Goal: Task Accomplishment & Management: Complete application form

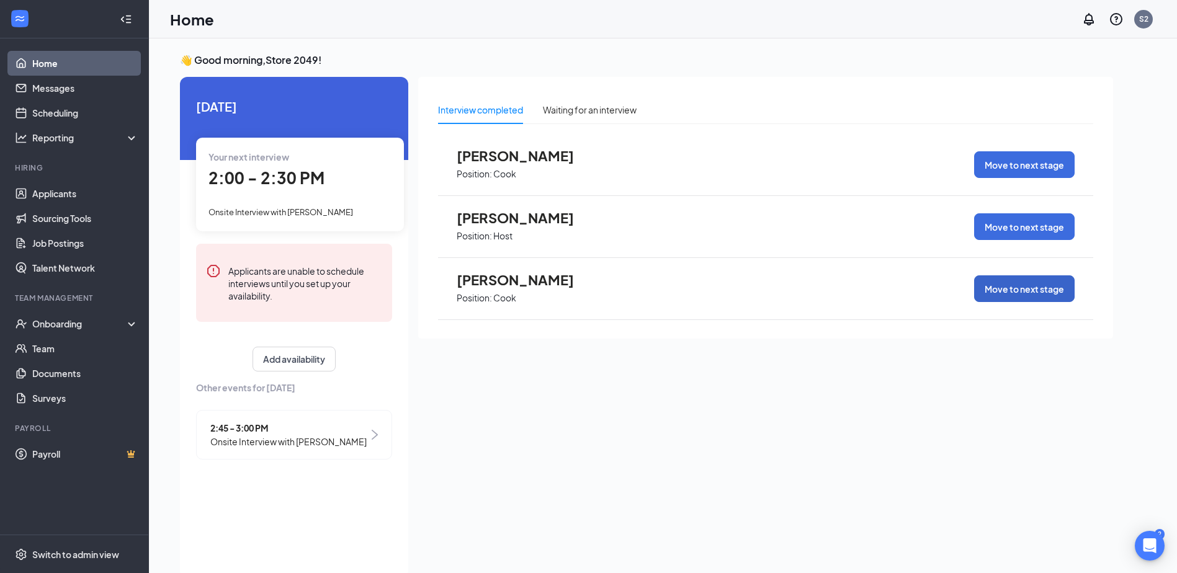
click at [1013, 293] on button "Move to next stage" at bounding box center [1024, 288] width 101 height 27
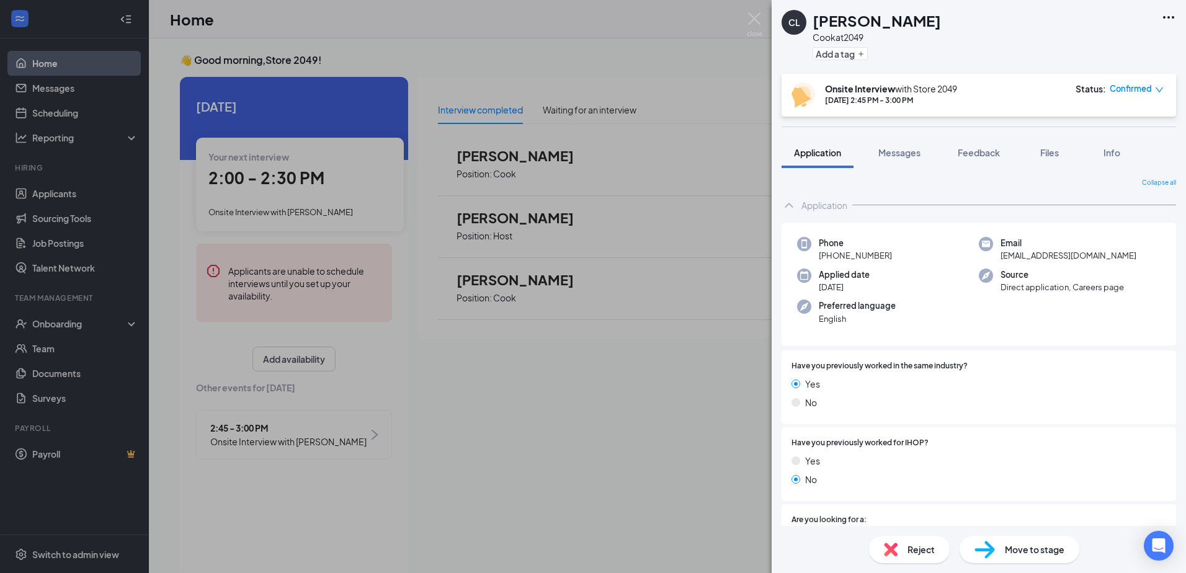
click at [1027, 550] on span "Move to stage" at bounding box center [1035, 550] width 60 height 14
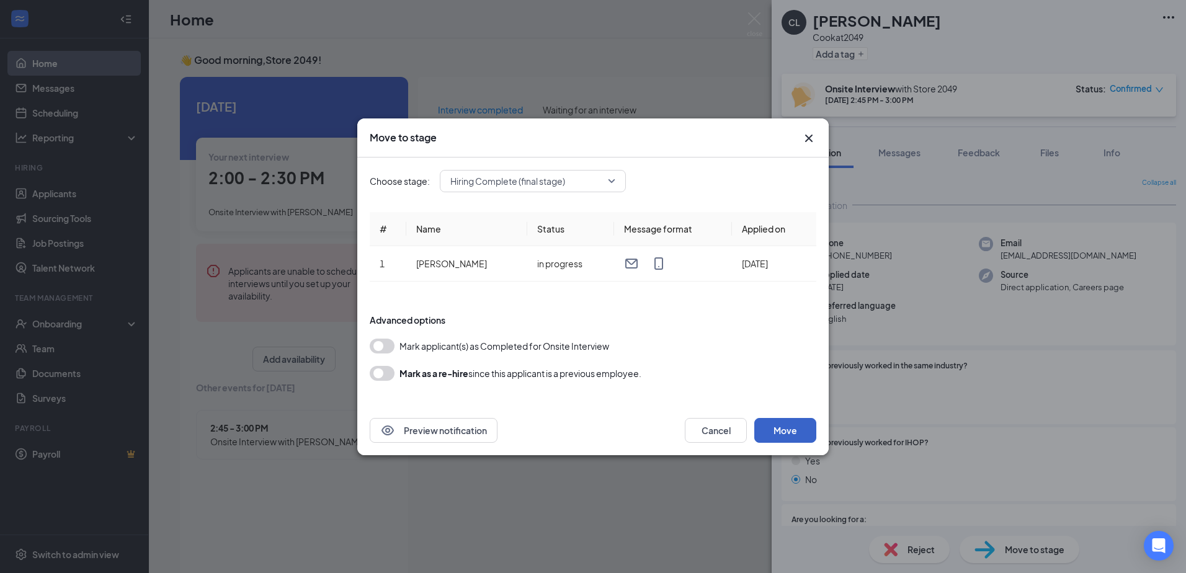
click at [792, 426] on button "Move" at bounding box center [785, 430] width 62 height 25
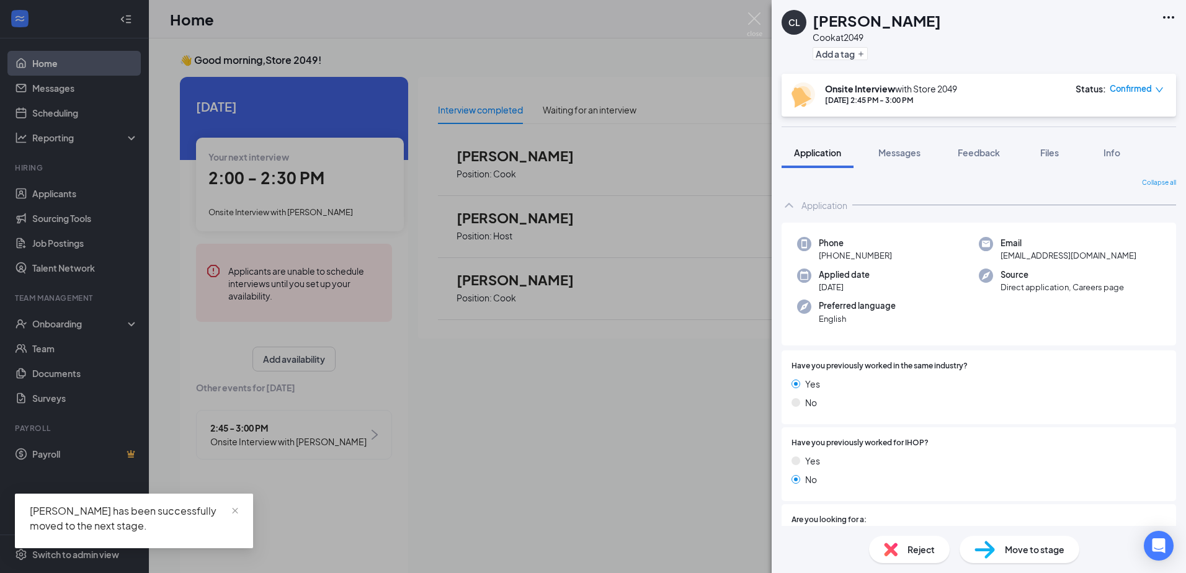
click at [599, 55] on div "[PERSON_NAME] [PERSON_NAME] at 2049 Add a tag Onsite Interview with Store [DATE…" at bounding box center [593, 286] width 1186 height 573
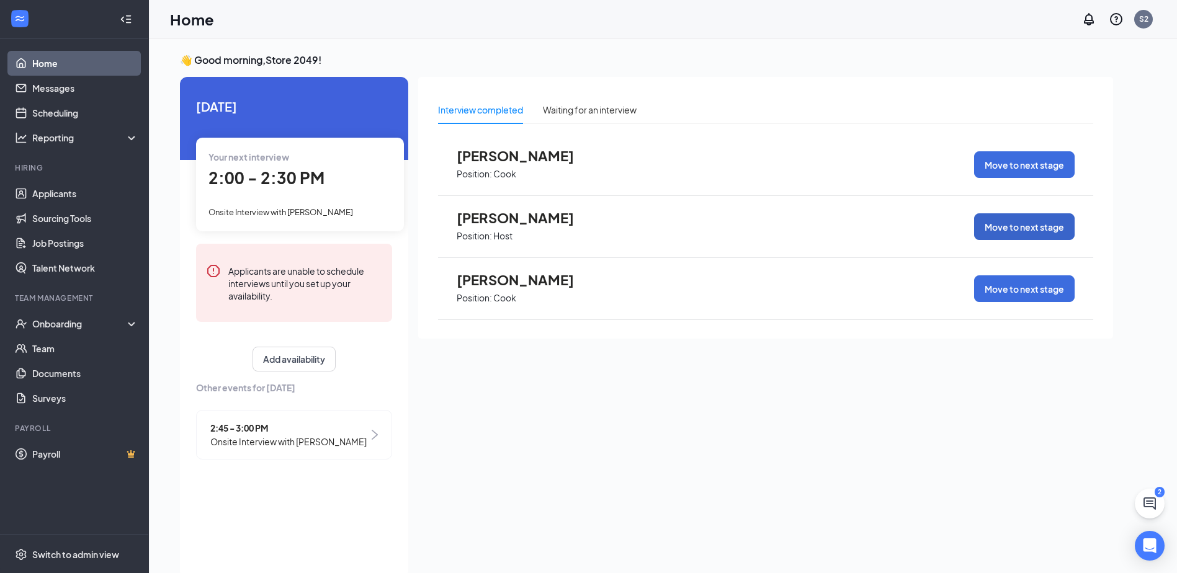
click at [1037, 231] on button "Move to next stage" at bounding box center [1024, 226] width 101 height 27
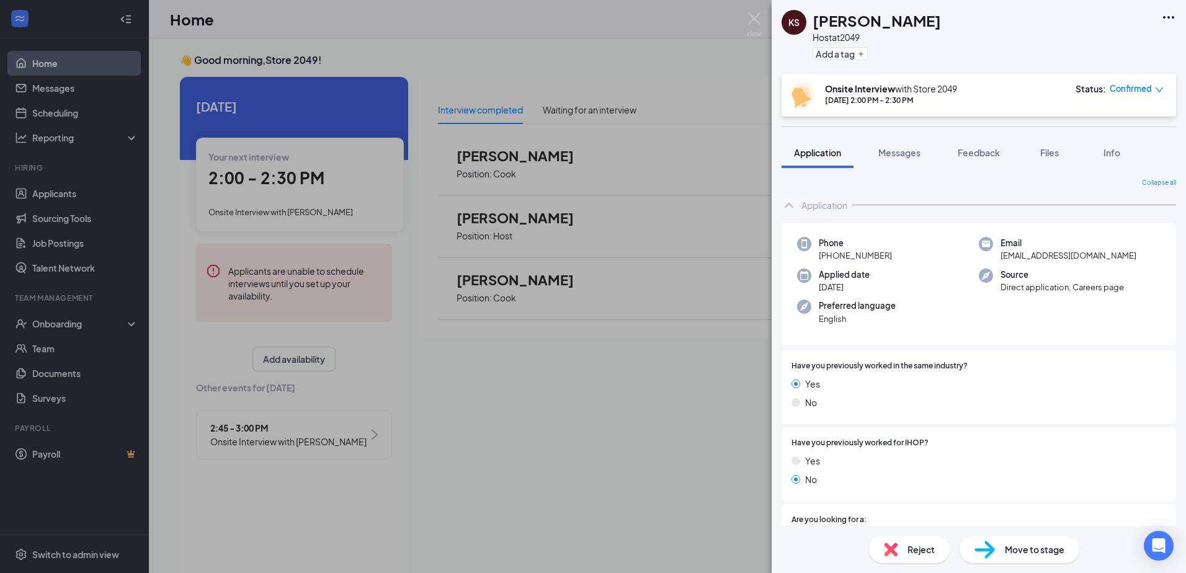
drag, startPoint x: 1019, startPoint y: 541, endPoint x: 1015, endPoint y: 547, distance: 6.7
click at [1015, 547] on div "Move to stage" at bounding box center [1020, 549] width 120 height 27
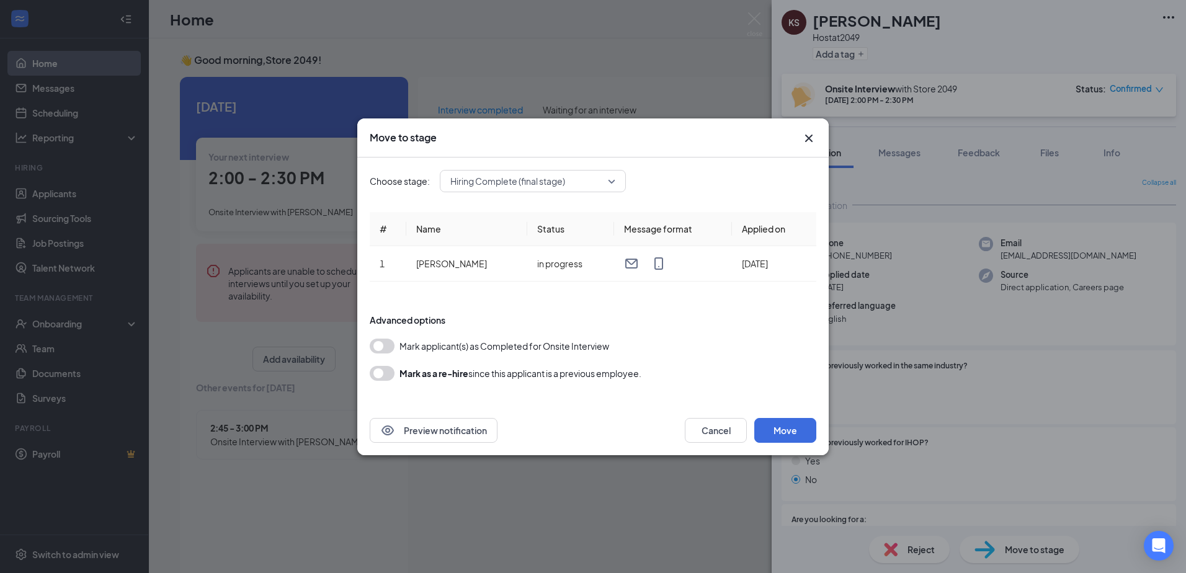
drag, startPoint x: 1015, startPoint y: 547, endPoint x: 1012, endPoint y: 553, distance: 7.5
click at [1012, 553] on div "Move to stage Choose stage: Hiring Complete (final stage) # Name Status Message…" at bounding box center [593, 286] width 1186 height 573
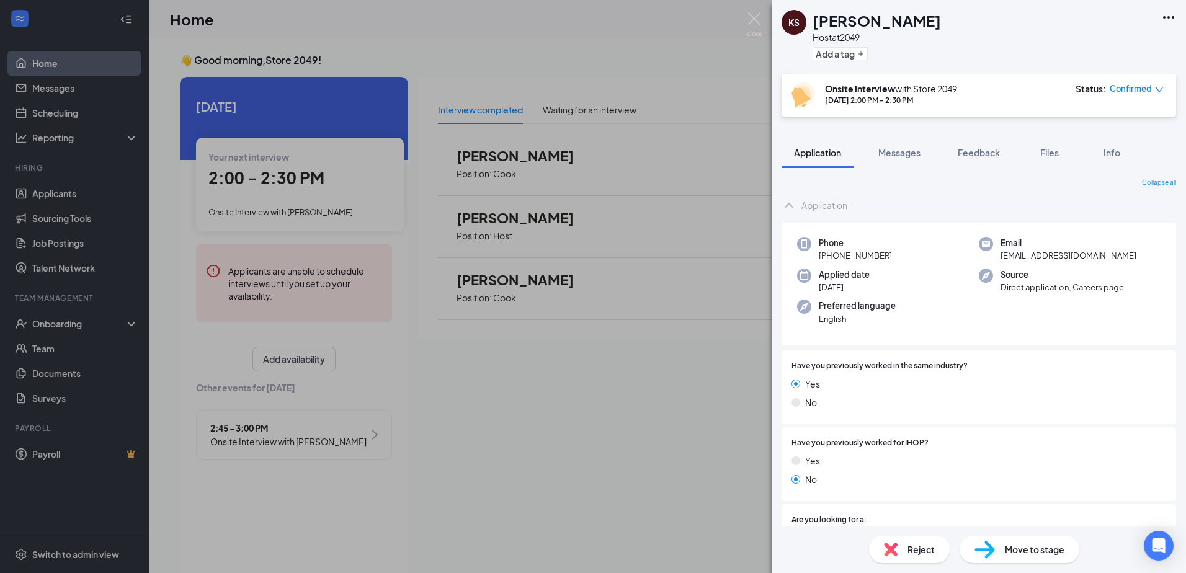
click at [991, 550] on img at bounding box center [985, 550] width 20 height 18
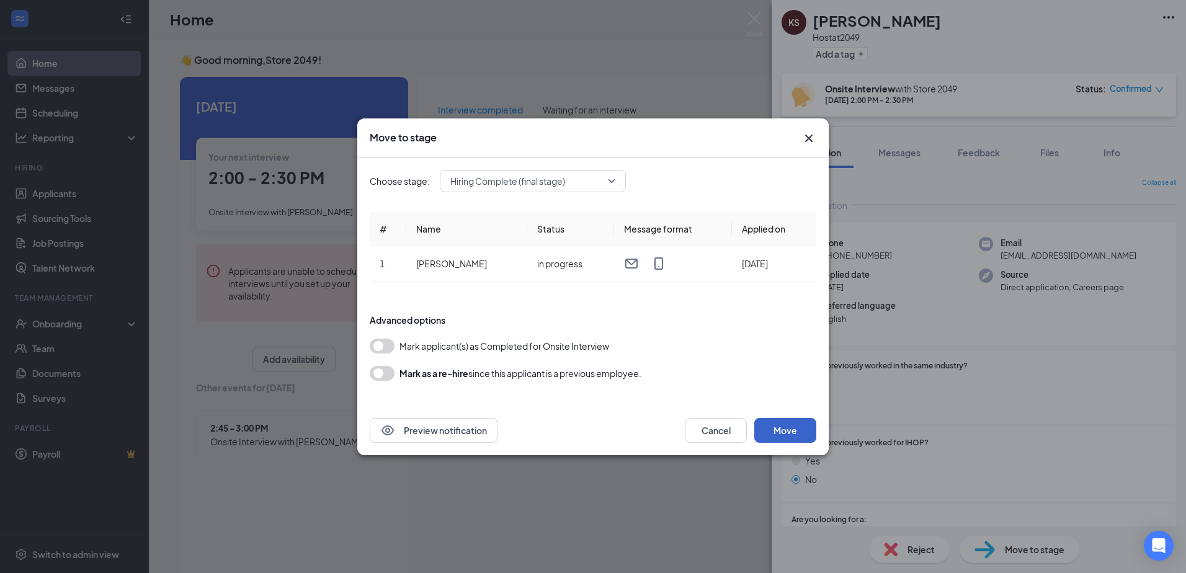
click at [784, 436] on button "Move" at bounding box center [785, 430] width 62 height 25
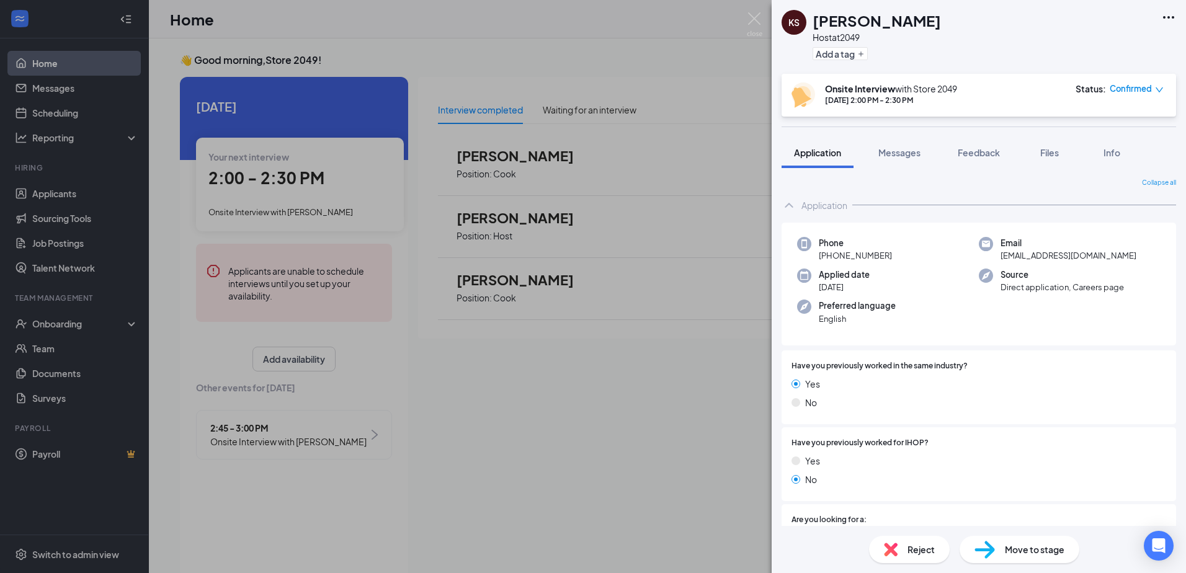
click at [1029, 555] on span "Move to stage" at bounding box center [1035, 550] width 60 height 14
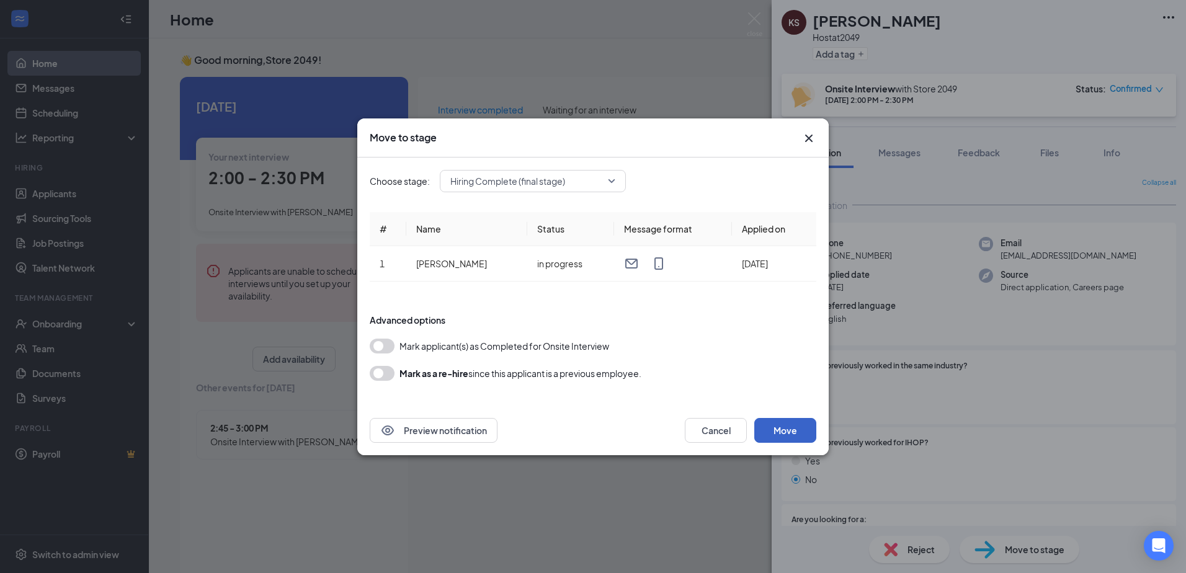
click at [789, 437] on button "Move" at bounding box center [785, 430] width 62 height 25
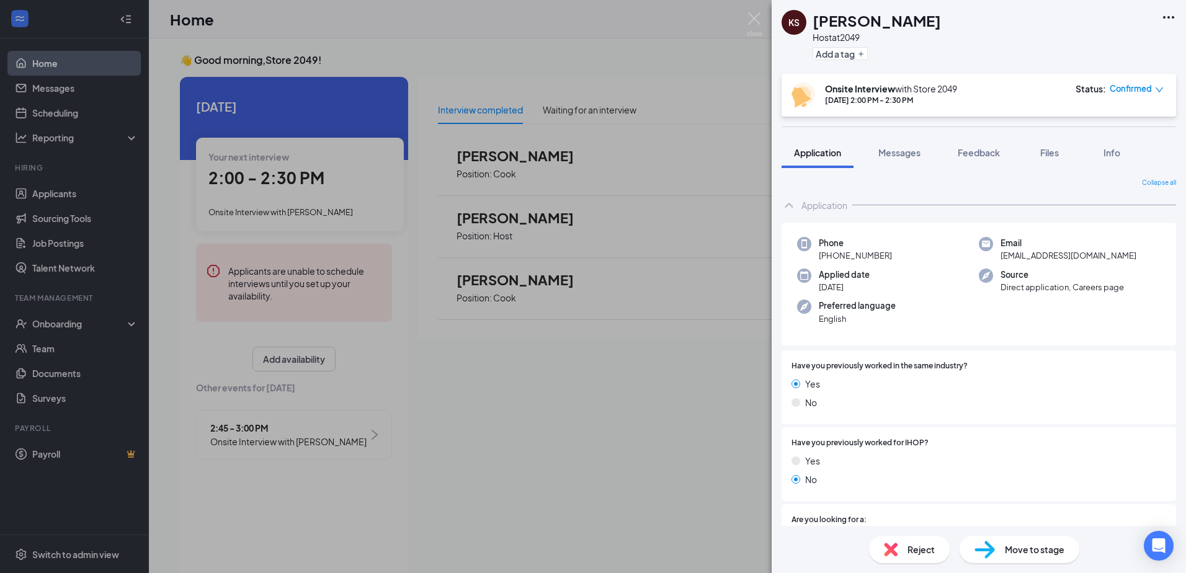
click at [641, 351] on div "KS [PERSON_NAME] Host at 2049 Add a tag Onsite Interview with Store [DATE] 2:00…" at bounding box center [593, 286] width 1186 height 573
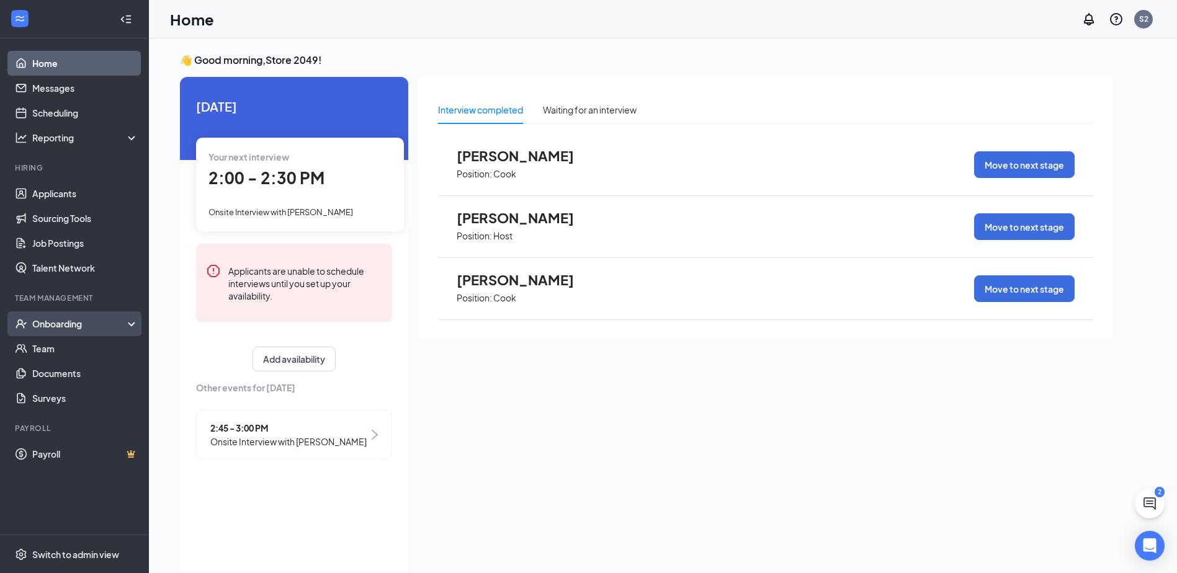
click at [76, 326] on div "Onboarding" at bounding box center [80, 324] width 96 height 12
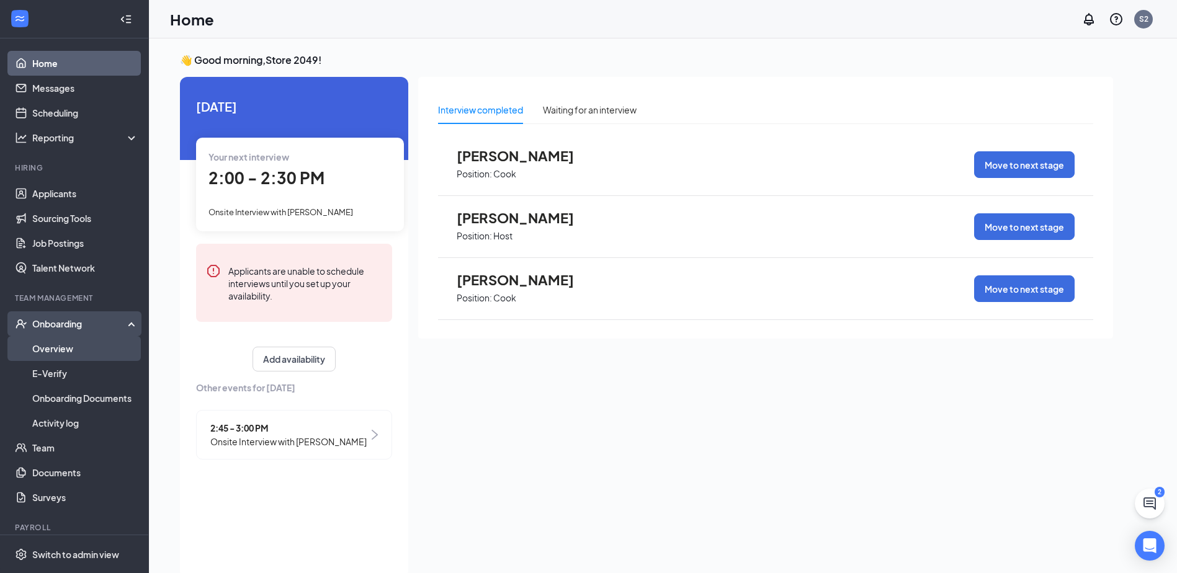
click at [76, 353] on link "Overview" at bounding box center [85, 348] width 106 height 25
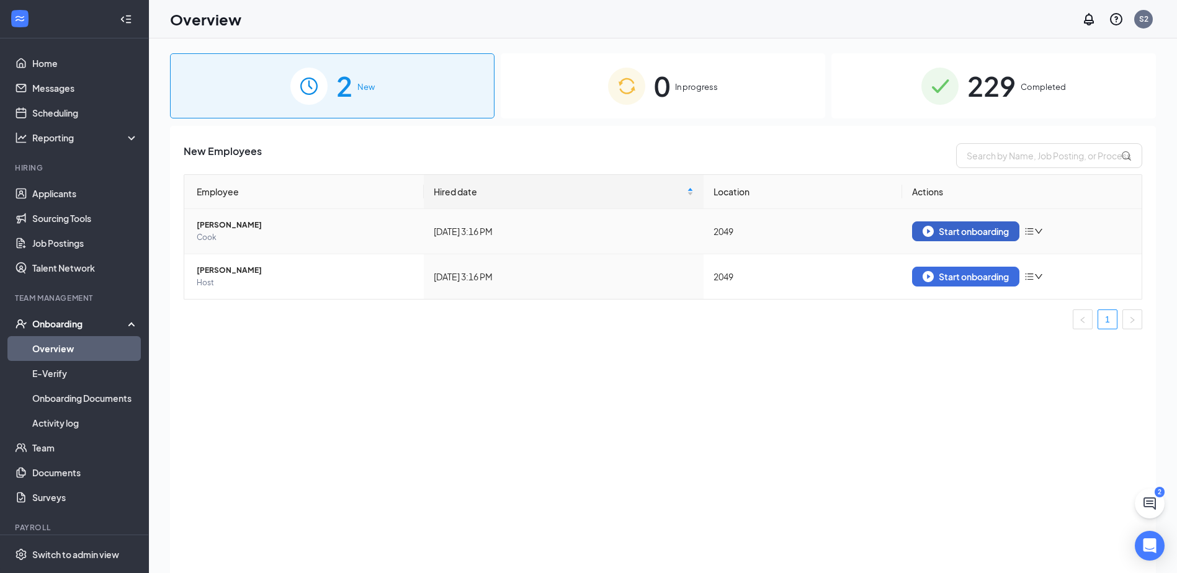
click at [949, 231] on div "Start onboarding" at bounding box center [966, 231] width 86 height 11
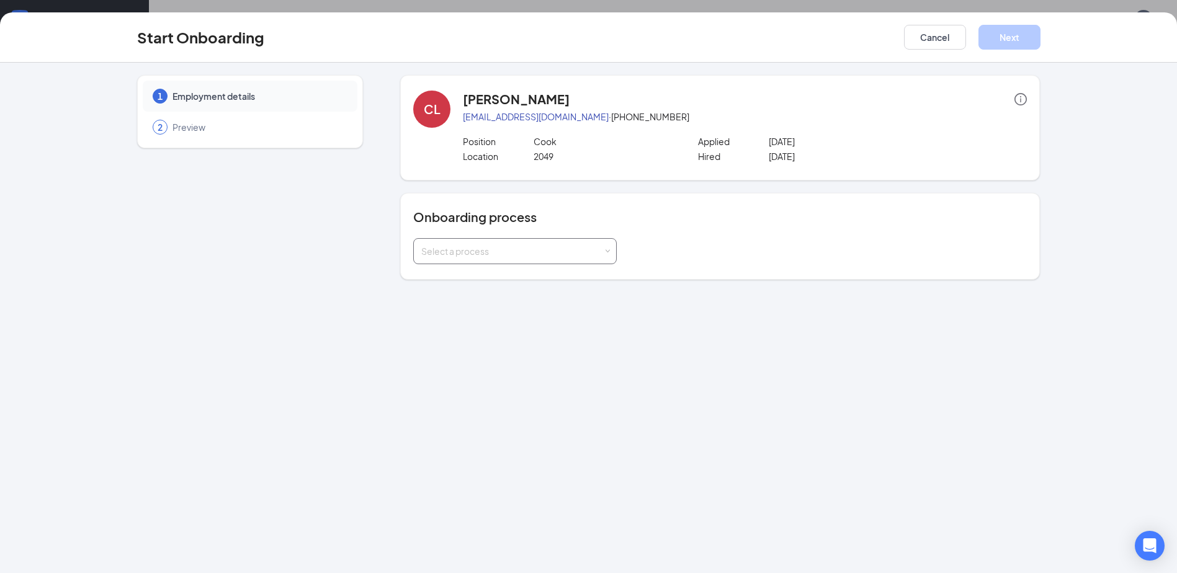
click at [444, 251] on div "Select a process" at bounding box center [512, 251] width 182 height 12
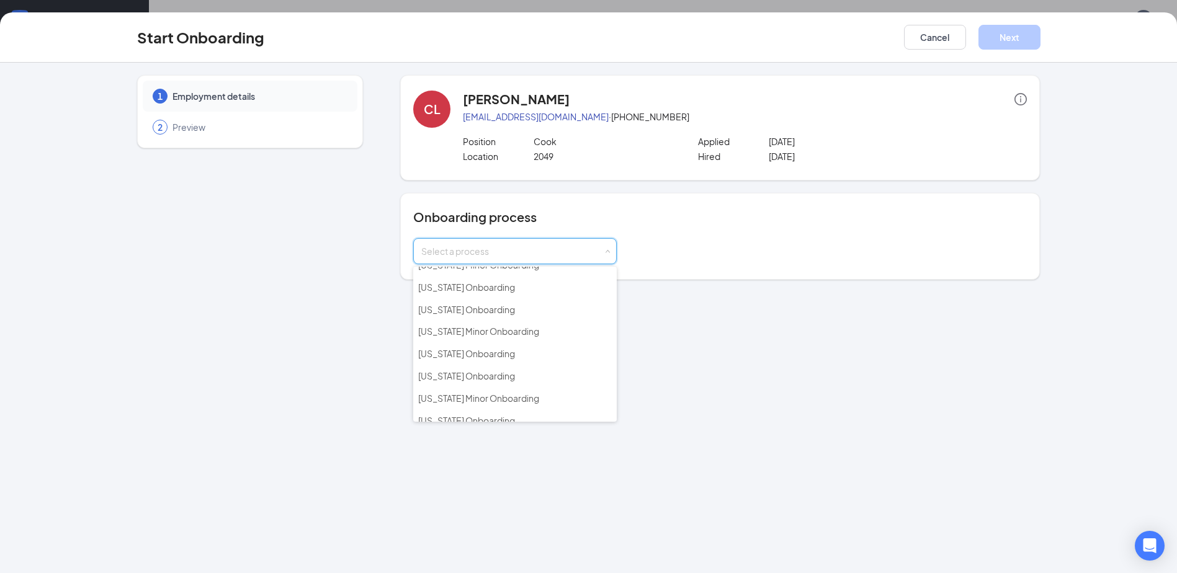
scroll to position [186, 0]
click at [450, 355] on span "[US_STATE] Onboarding" at bounding box center [466, 357] width 97 height 11
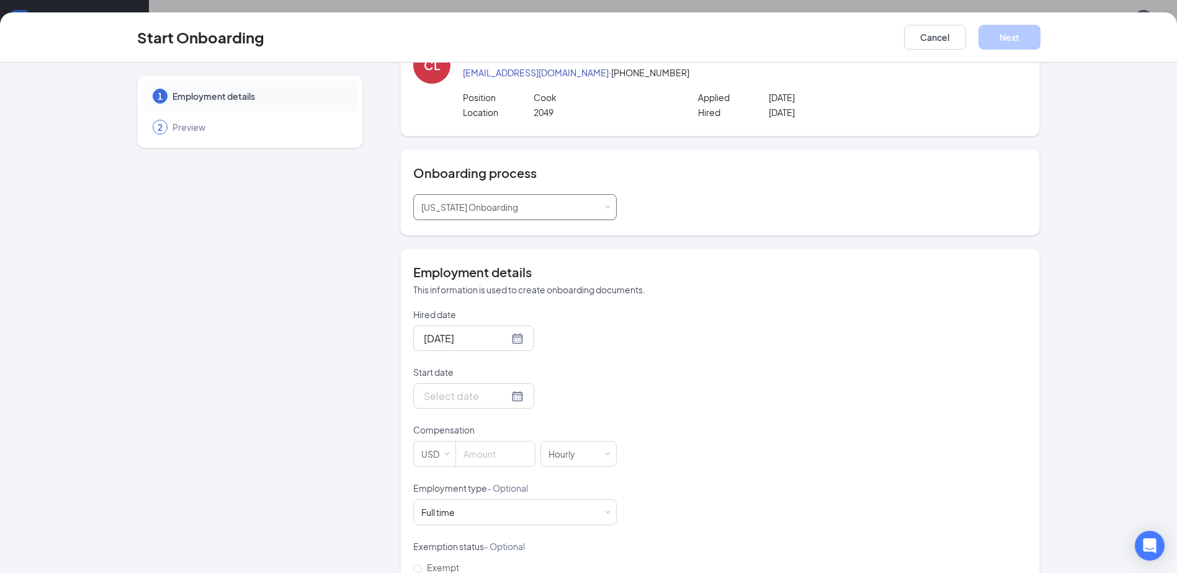
scroll to position [62, 0]
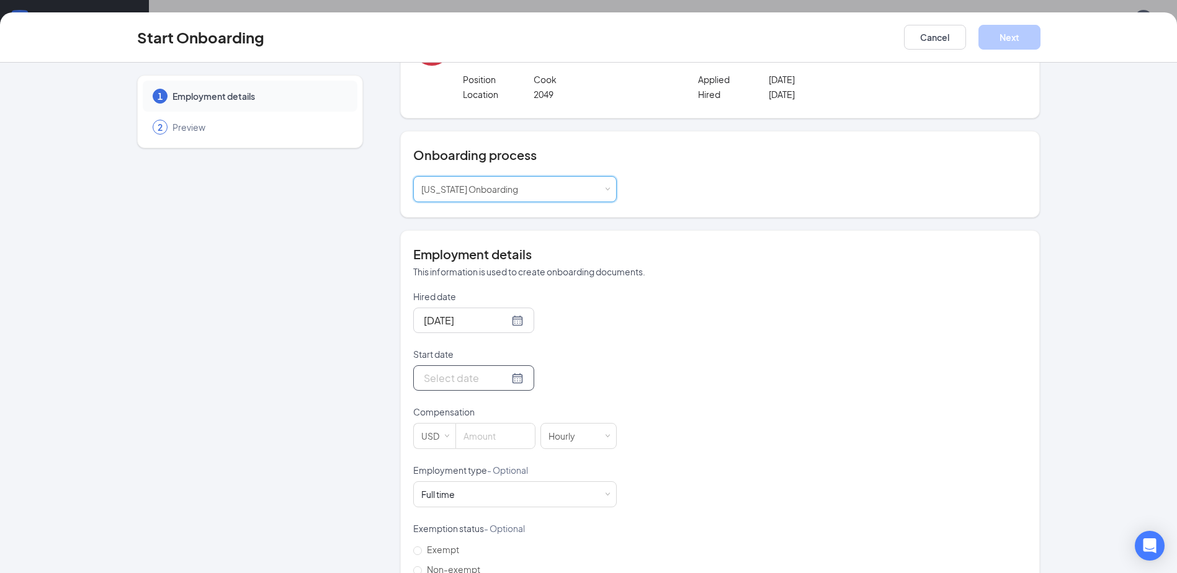
click at [463, 378] on input "Start date" at bounding box center [466, 378] width 85 height 16
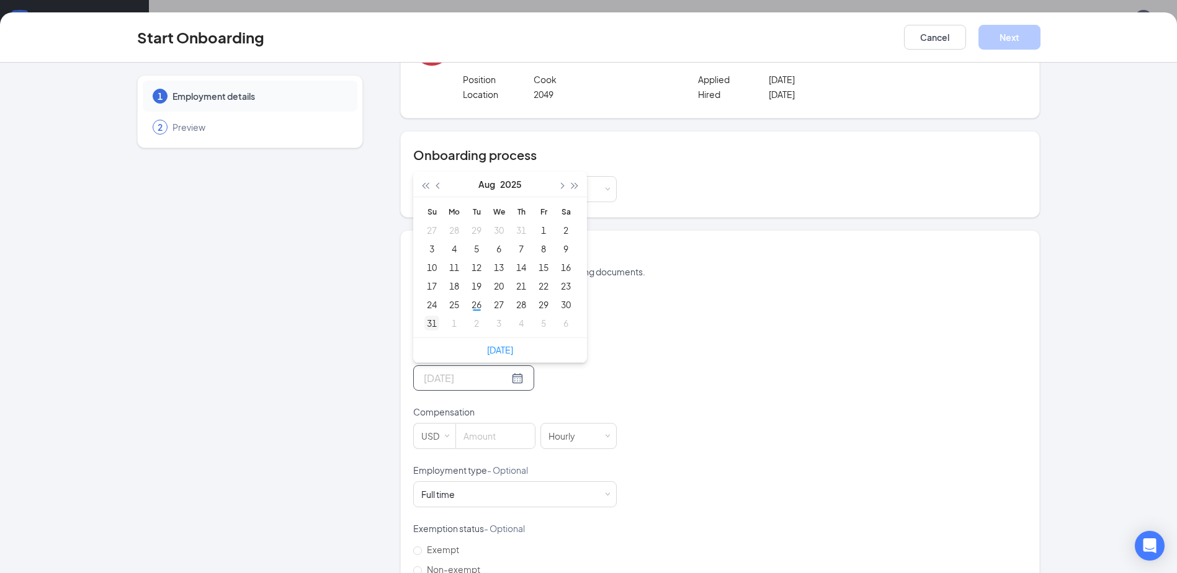
type input "[DATE]"
click at [449, 324] on div "1" at bounding box center [454, 323] width 15 height 15
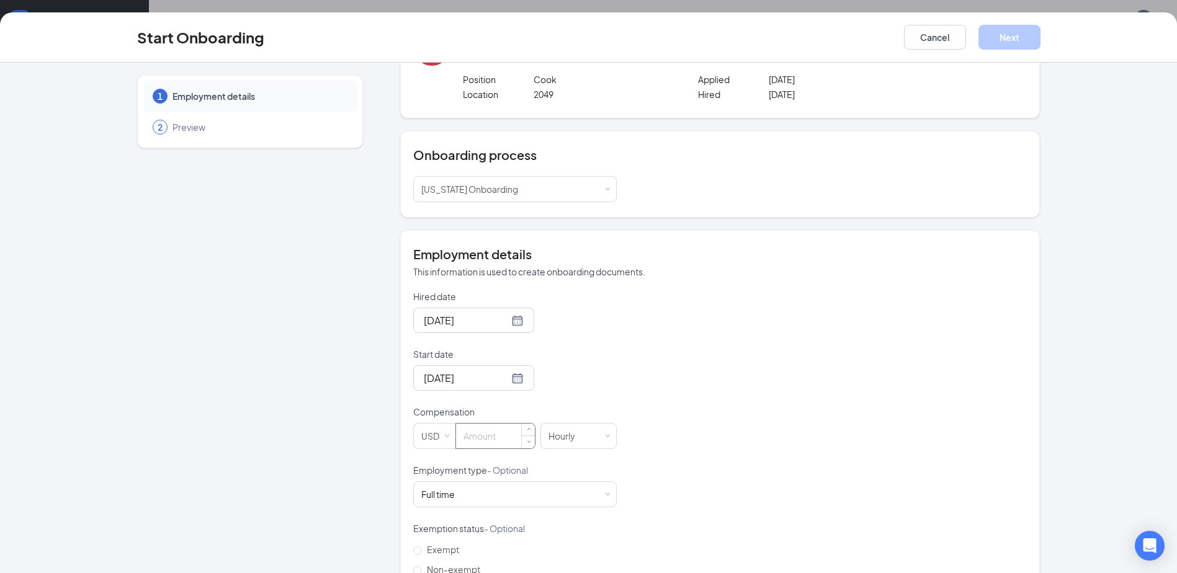
click at [481, 439] on input at bounding box center [495, 436] width 79 height 25
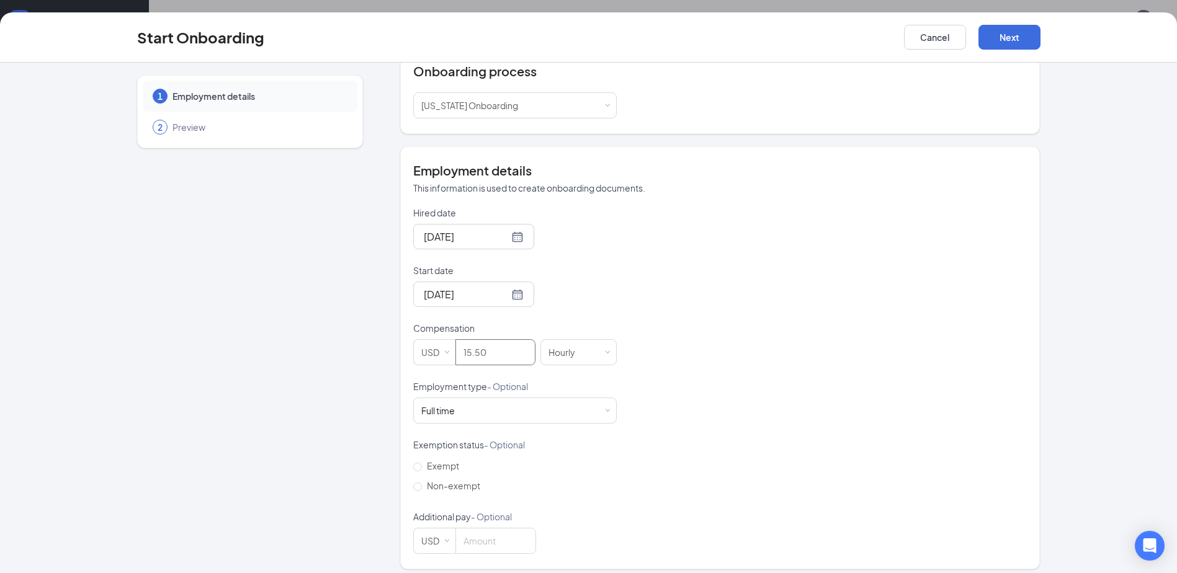
scroll to position [154, 0]
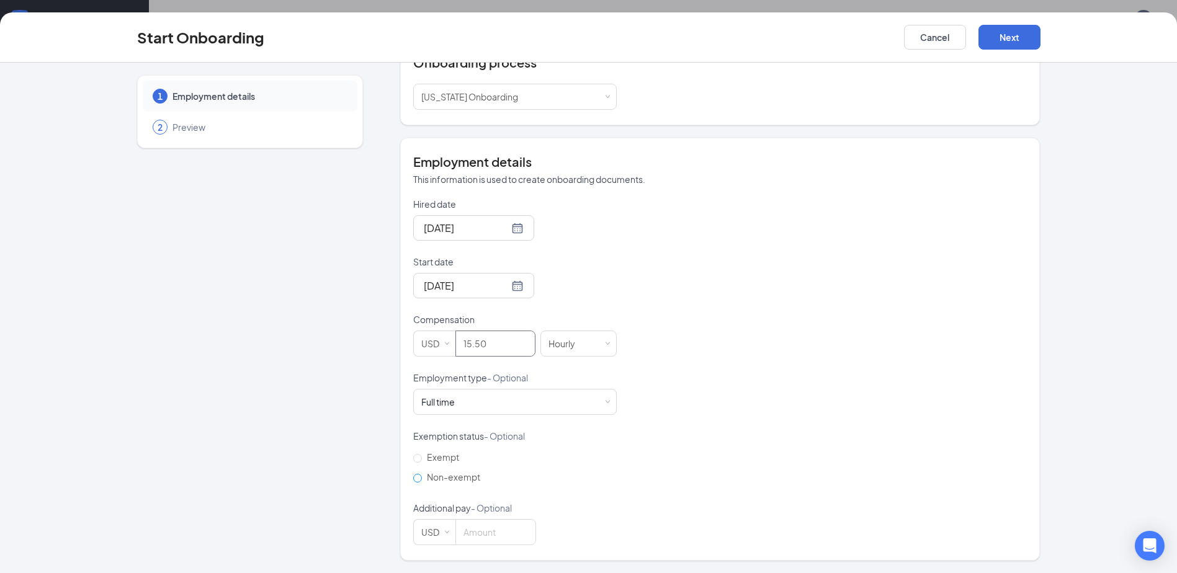
type input "15.5"
click at [413, 476] on input "Non-exempt" at bounding box center [417, 478] width 9 height 9
radio input "true"
click at [1024, 40] on button "Next" at bounding box center [1009, 37] width 62 height 25
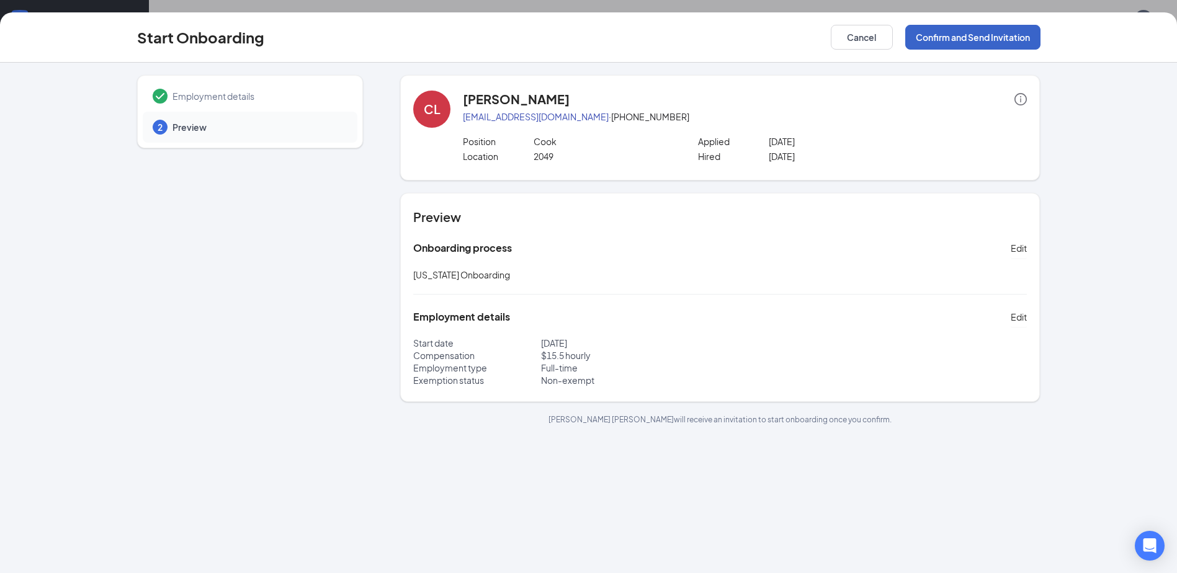
click at [1024, 40] on button "Confirm and Send Invitation" at bounding box center [972, 37] width 135 height 25
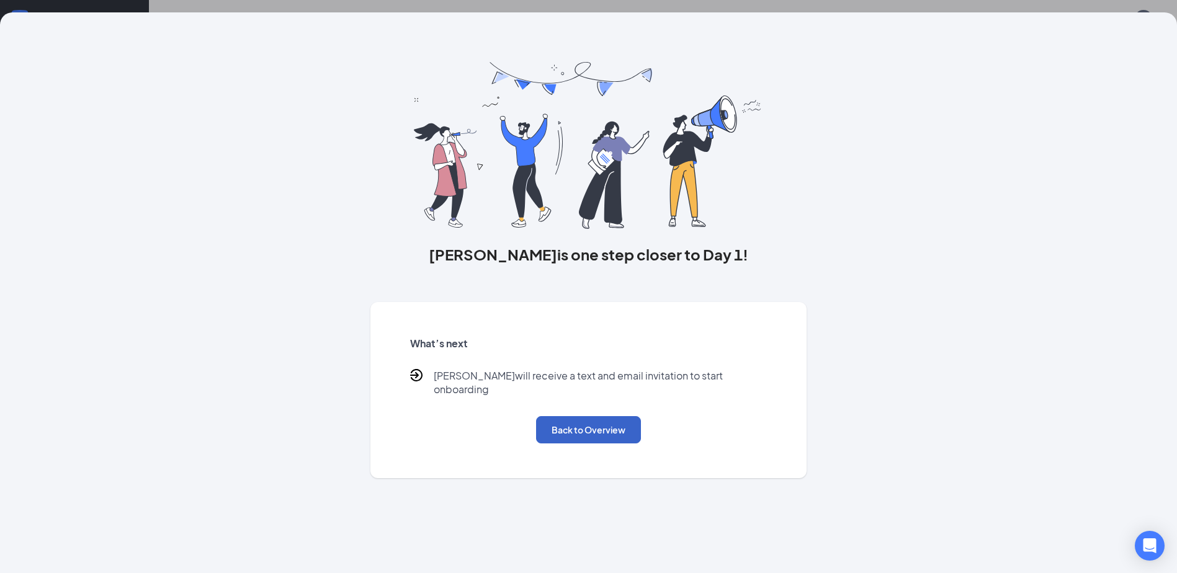
click at [545, 416] on button "Back to Overview" at bounding box center [588, 429] width 105 height 27
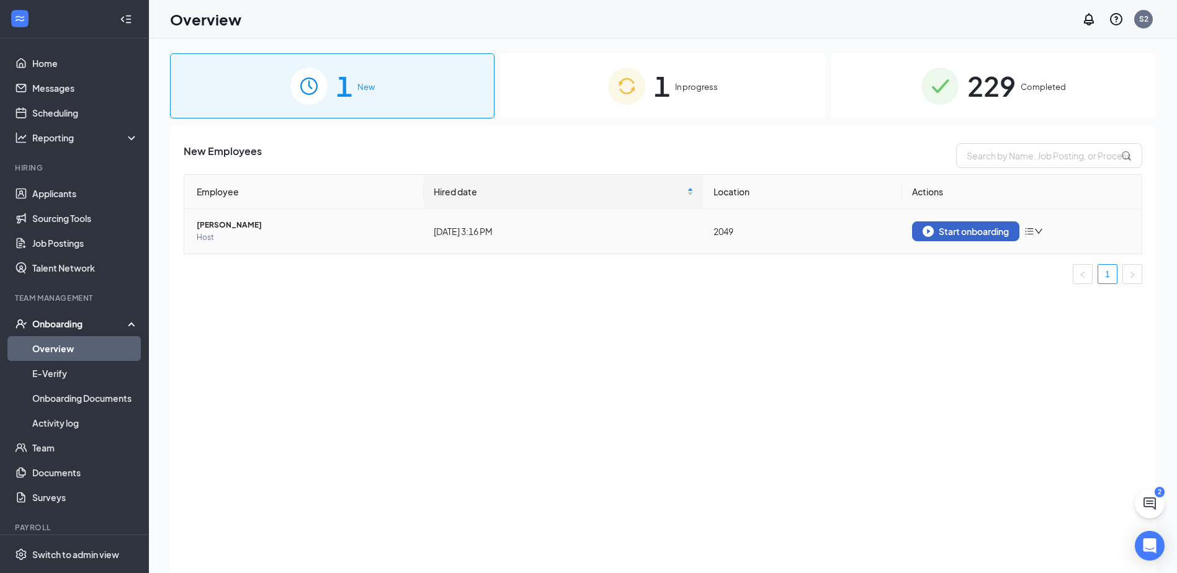
click at [978, 229] on div "Start onboarding" at bounding box center [966, 231] width 86 height 11
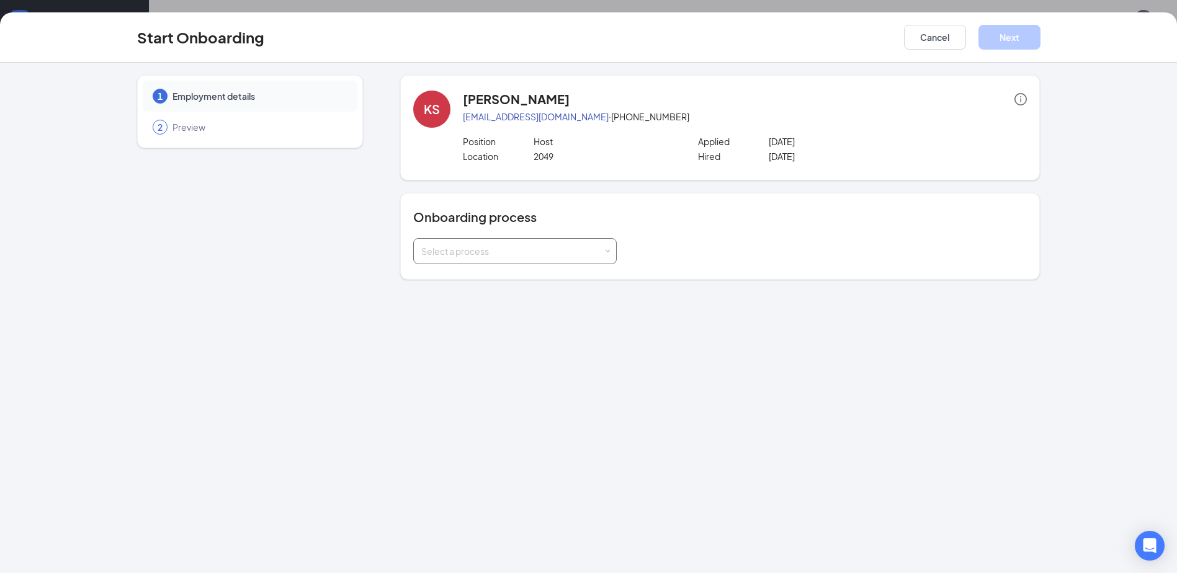
click at [482, 255] on div "Select a process" at bounding box center [512, 251] width 182 height 12
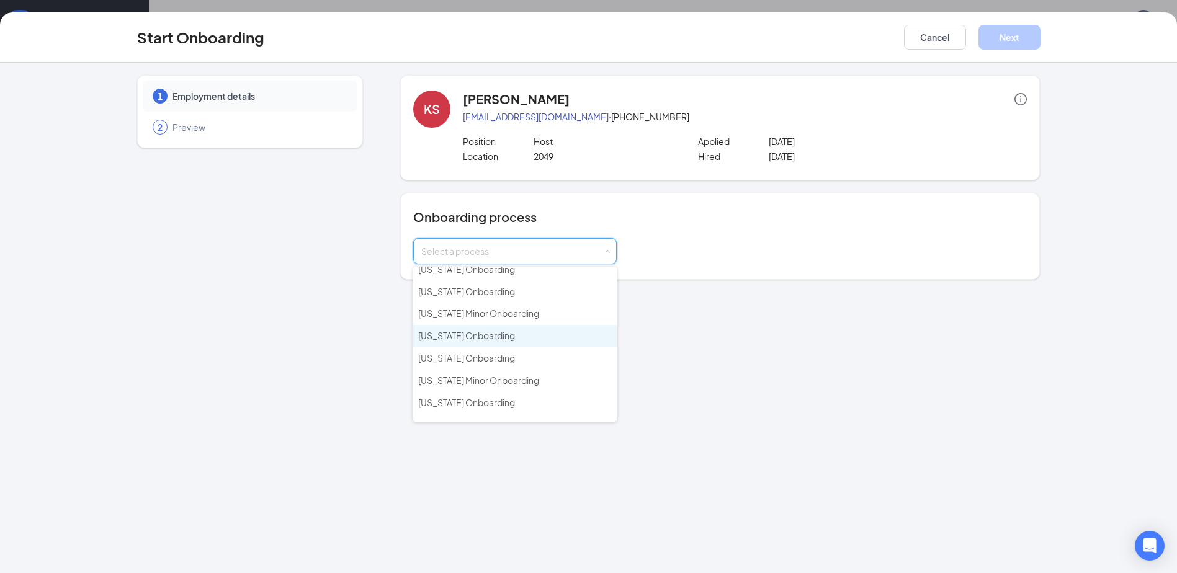
scroll to position [201, 0]
click at [462, 346] on span "[US_STATE] Onboarding" at bounding box center [466, 343] width 97 height 11
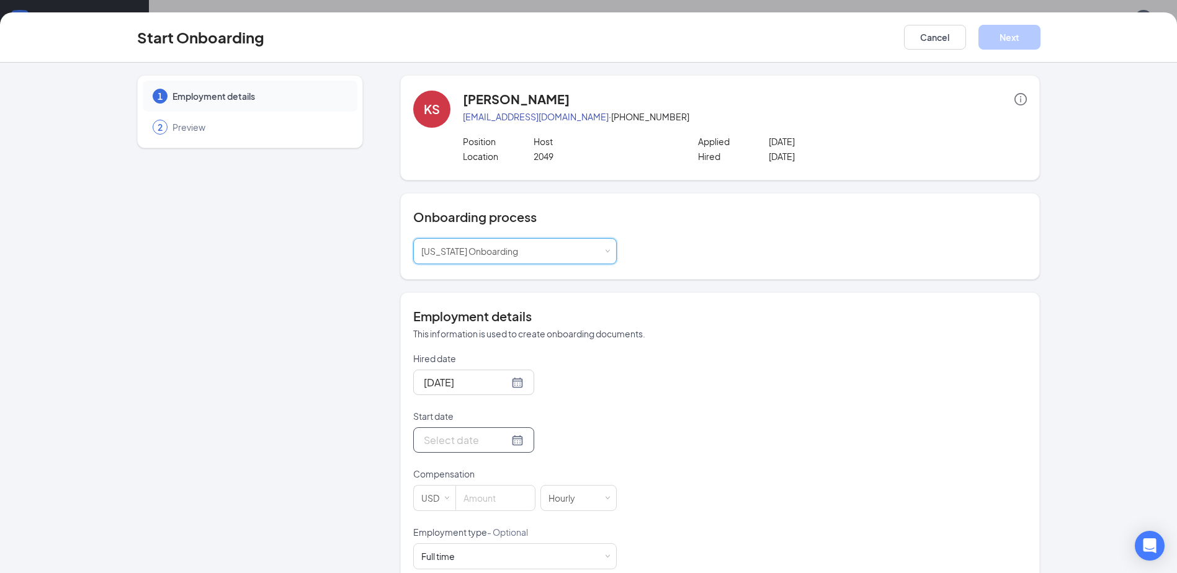
click at [444, 443] on input "Start date" at bounding box center [466, 440] width 85 height 16
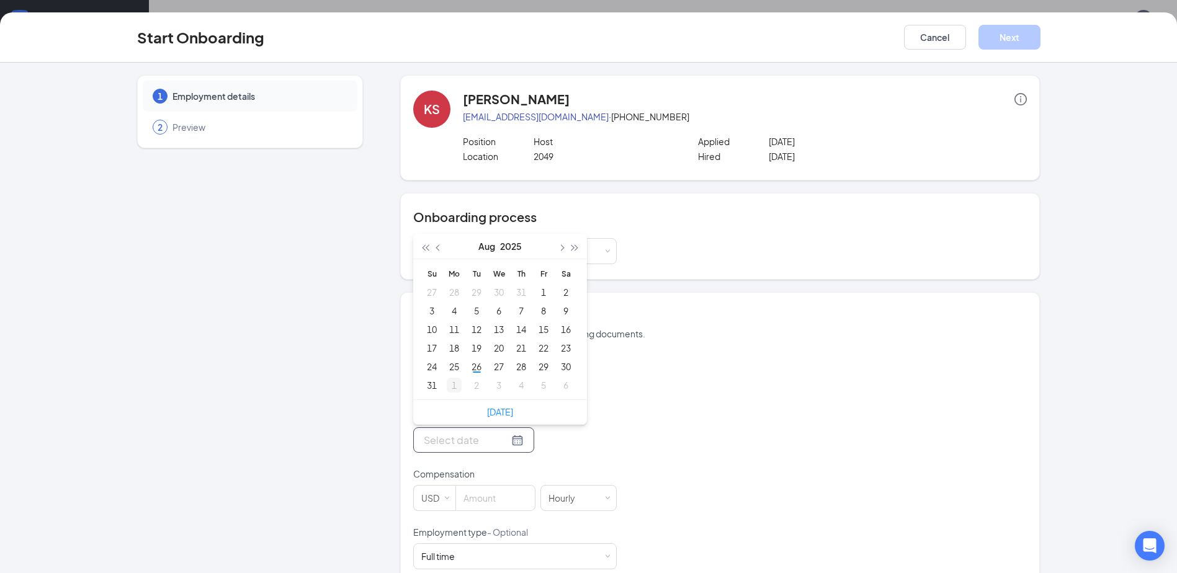
type input "[DATE]"
click at [449, 386] on div "1" at bounding box center [454, 385] width 15 height 15
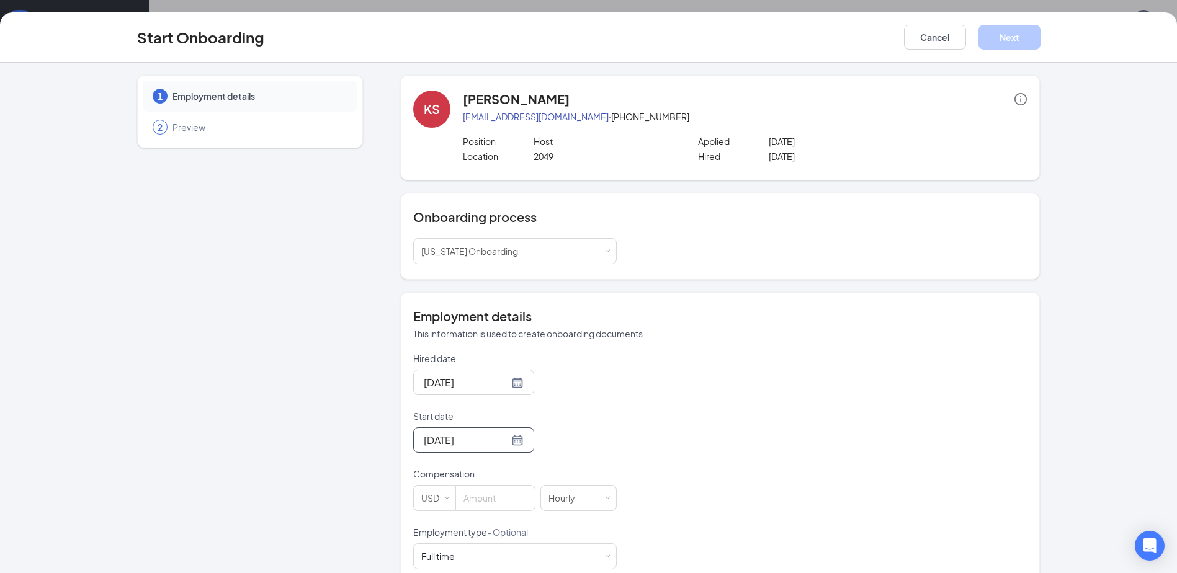
scroll to position [62, 0]
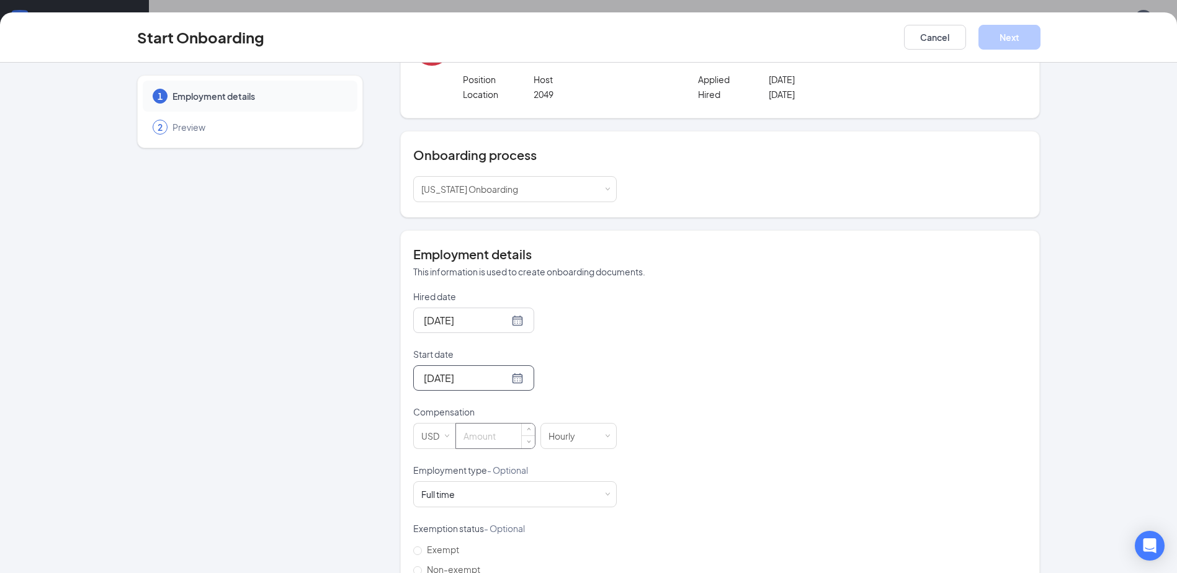
click at [470, 445] on input at bounding box center [495, 436] width 79 height 25
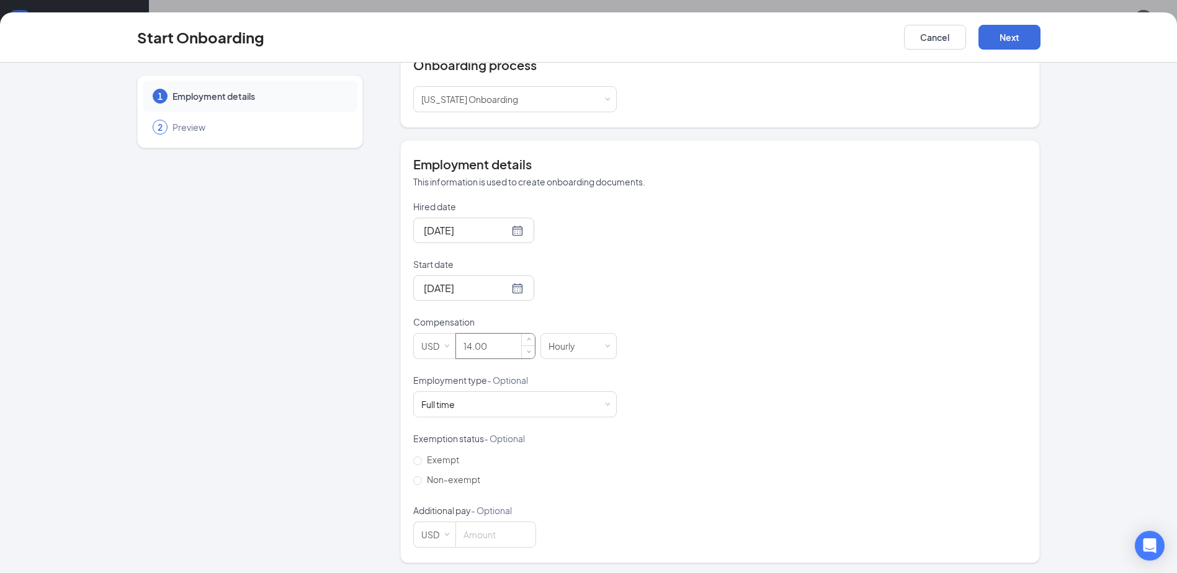
scroll to position [154, 0]
type input "14"
click at [413, 475] on input "Non-exempt" at bounding box center [417, 478] width 9 height 9
radio input "true"
click at [995, 35] on button "Next" at bounding box center [1009, 37] width 62 height 25
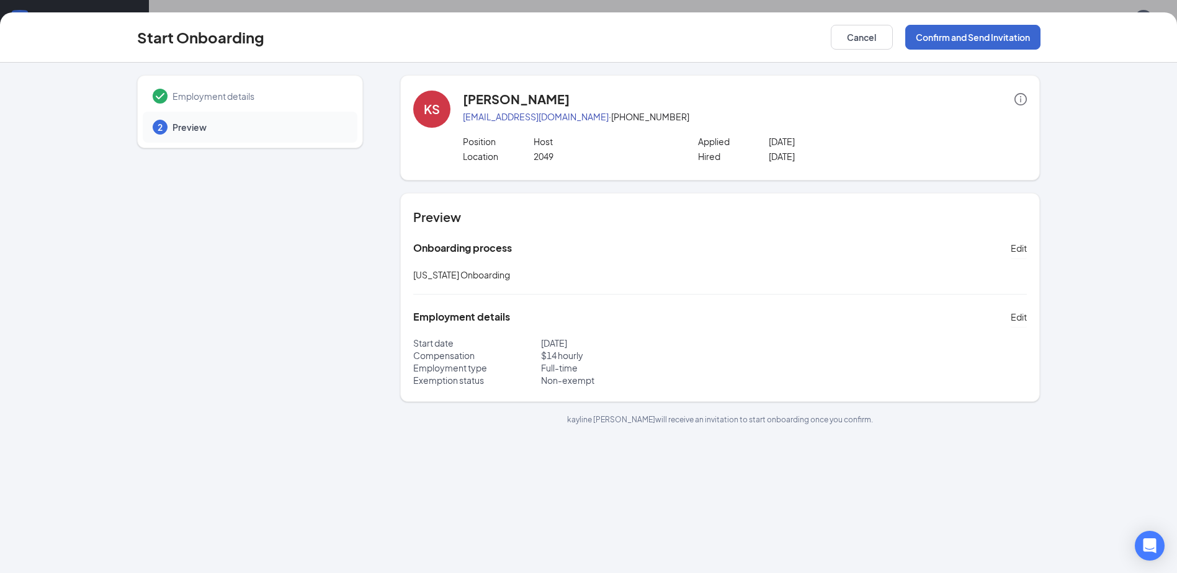
scroll to position [0, 0]
click at [995, 35] on button "Confirm and Send Invitation" at bounding box center [972, 37] width 135 height 25
click at [1001, 35] on button "Confirm and Send Invitation" at bounding box center [972, 37] width 135 height 25
click at [169, 398] on div "Employment details 2 Preview" at bounding box center [250, 250] width 226 height 350
